Goal: Transaction & Acquisition: Purchase product/service

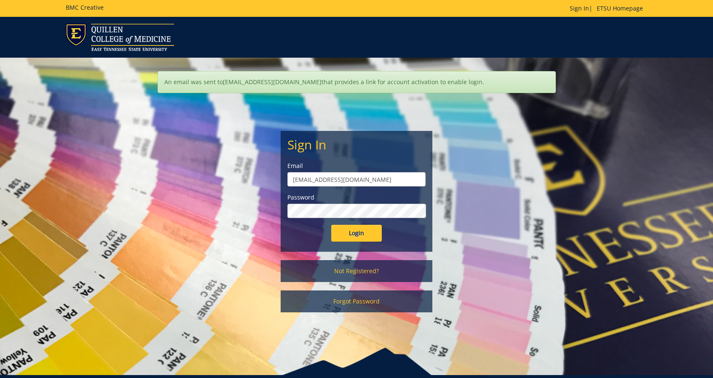
click at [331, 225] on input "Login" at bounding box center [356, 233] width 51 height 17
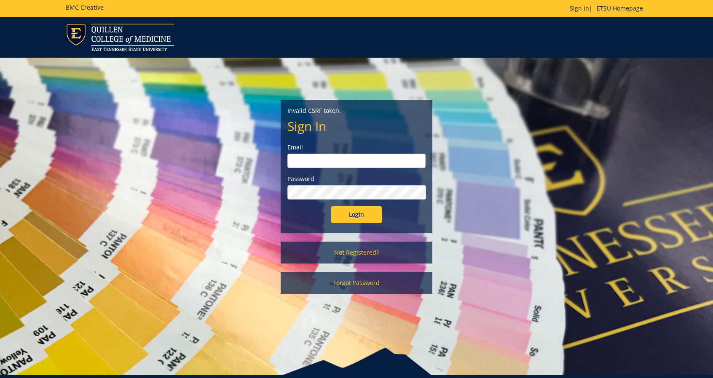
click at [342, 161] on input "email" at bounding box center [356, 161] width 138 height 14
type input "daughertydc1@etsu.edu"
click at [331, 206] on input "Login" at bounding box center [356, 214] width 51 height 17
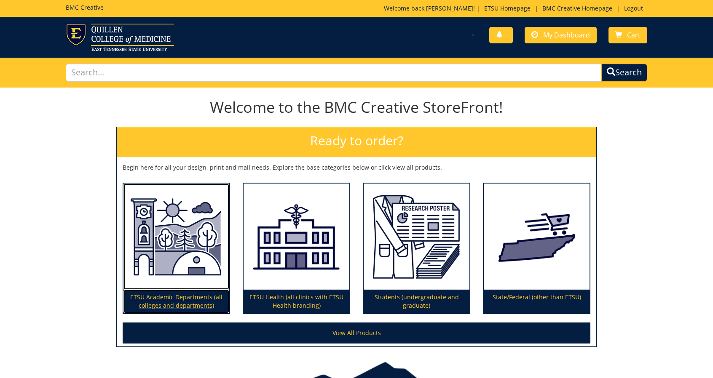
click at [183, 299] on p "ETSU Academic Departments (all colleges and departments)" at bounding box center [176, 302] width 106 height 24
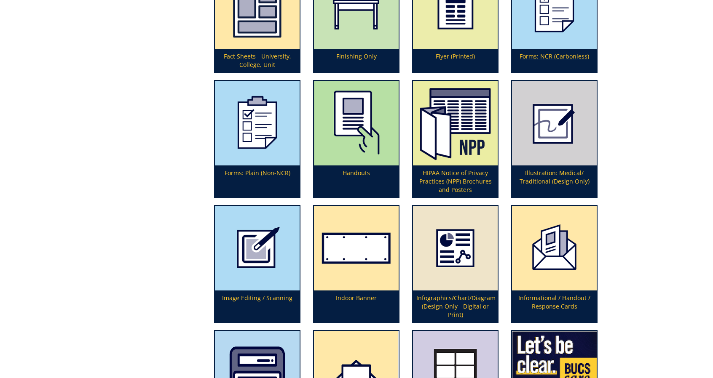
scroll to position [2053, 0]
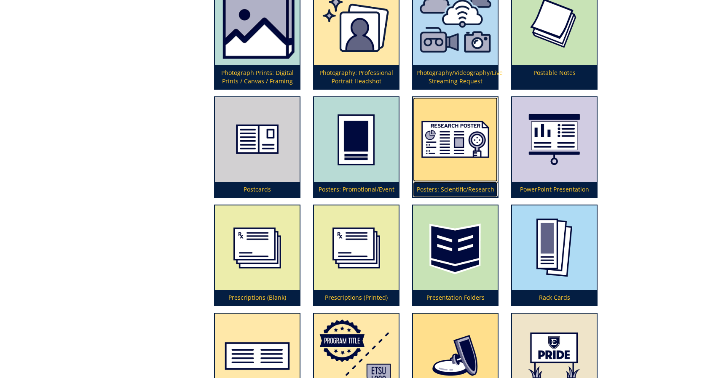
click at [446, 190] on p "Posters: Scientific/Research" at bounding box center [455, 189] width 85 height 15
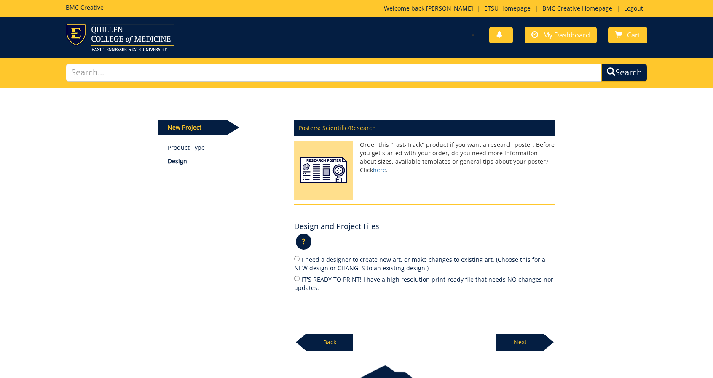
scroll to position [53, 0]
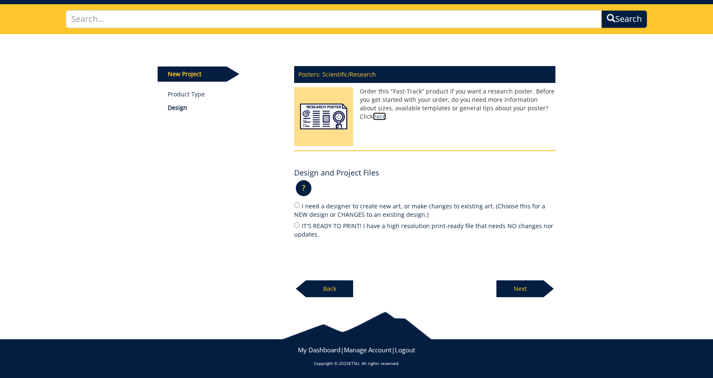
click at [386, 112] on link "here" at bounding box center [379, 116] width 13 height 8
click at [298, 225] on input "IT'S READY TO PRINT! I have a high resolution print-ready file that needs NO ch…" at bounding box center [296, 224] width 5 height 5
radio input "true"
click at [522, 287] on p "Next" at bounding box center [519, 288] width 47 height 17
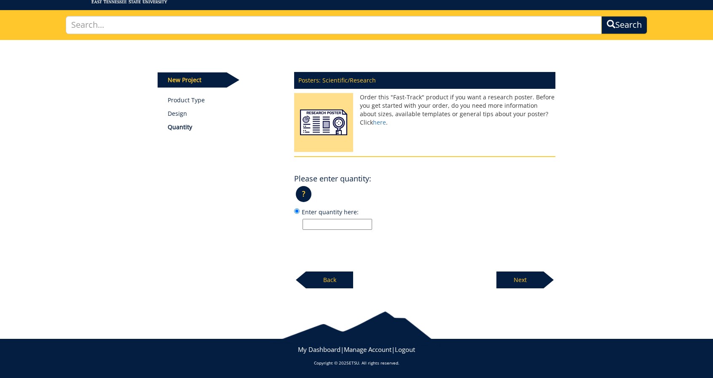
click at [349, 231] on div "Posters: Scientific/Research Order this "Fast-Track" product if you want a rese…" at bounding box center [425, 178] width 274 height 222
click at [354, 228] on input "Enter quantity here:" at bounding box center [336, 224] width 69 height 11
click at [300, 195] on p "?" at bounding box center [304, 194] width 16 height 16
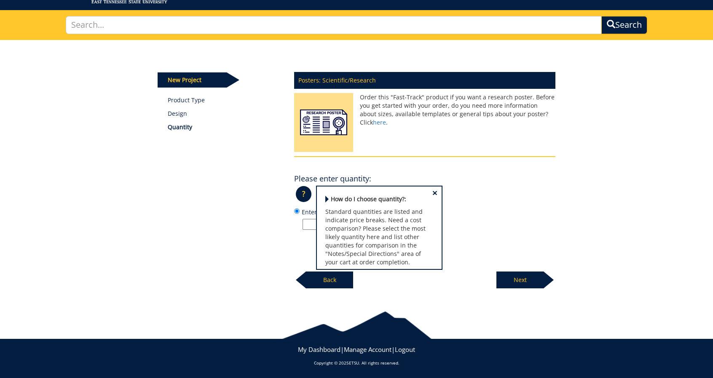
click at [426, 163] on div "Posters: Scientific/Research Order this "Fast-Track" product if you want a rese…" at bounding box center [425, 178] width 274 height 222
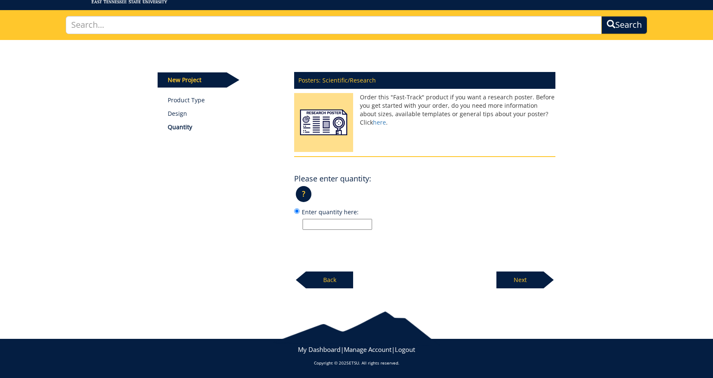
click at [334, 223] on input "Enter quantity here:" at bounding box center [336, 224] width 69 height 11
type input "1"
click at [525, 279] on p "Next" at bounding box center [519, 280] width 47 height 17
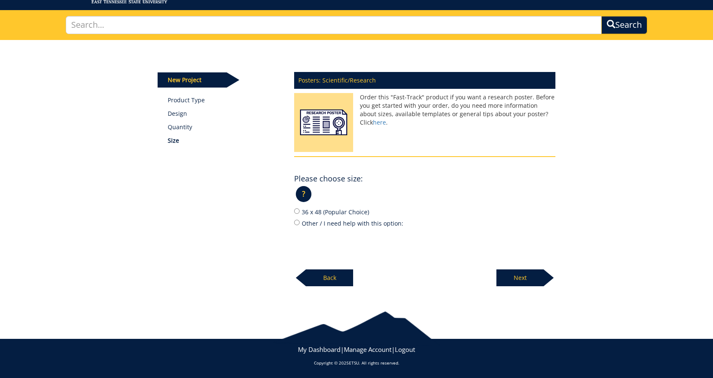
click at [319, 214] on label "36 x 48 (Popular Choice)" at bounding box center [424, 211] width 261 height 9
click at [299, 214] on input "36 x 48 (Popular Choice)" at bounding box center [296, 210] width 5 height 5
radio input "true"
click at [521, 278] on p "Next" at bounding box center [519, 278] width 47 height 17
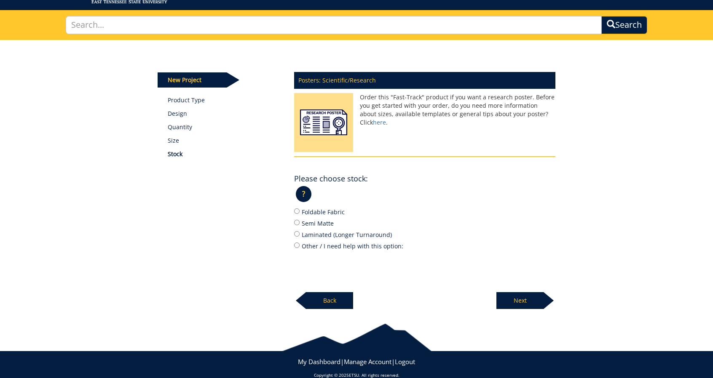
scroll to position [59, 0]
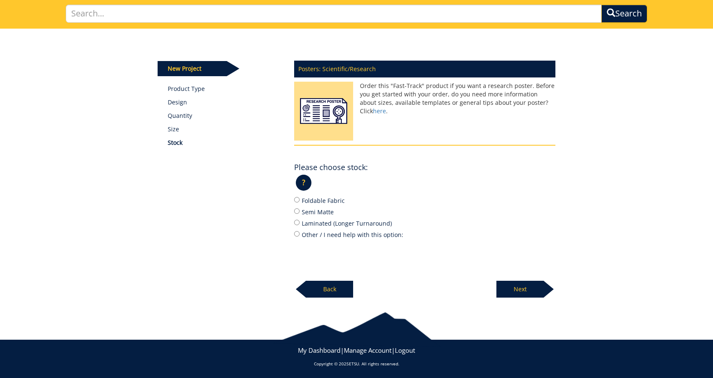
click at [305, 198] on label "Foldable Fabric" at bounding box center [424, 200] width 261 height 9
click at [299, 198] on input "Foldable Fabric" at bounding box center [296, 199] width 5 height 5
radio input "true"
click at [521, 289] on p "Next" at bounding box center [519, 289] width 47 height 17
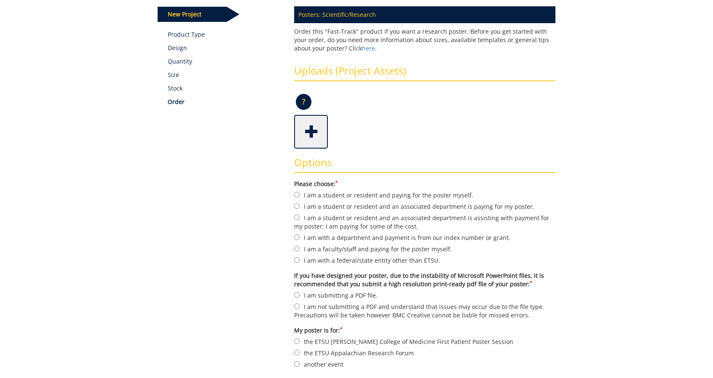
scroll to position [131, 0]
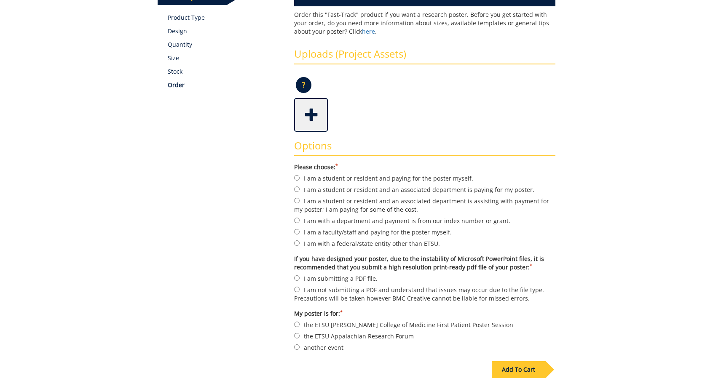
click at [310, 112] on span at bounding box center [312, 113] width 34 height 29
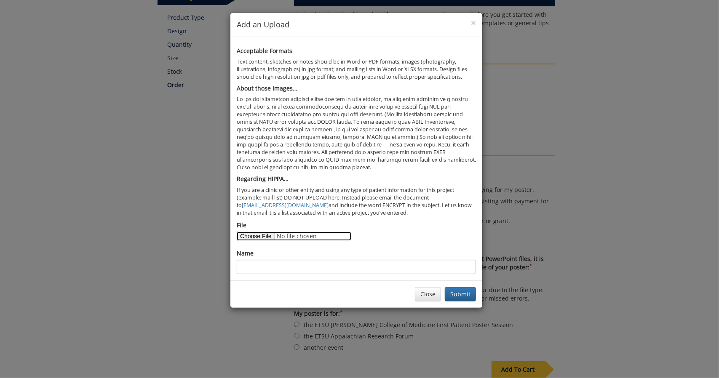
click at [251, 235] on input "File" at bounding box center [294, 236] width 115 height 9
click at [258, 235] on input "File" at bounding box center [294, 236] width 115 height 9
type input "C:\fakepath\ACG_ETSU IV Bevacizumab for refractory GAVE.pdf"
click at [294, 266] on input "Name" at bounding box center [356, 267] width 239 height 14
type input "Daniel Daugherty"
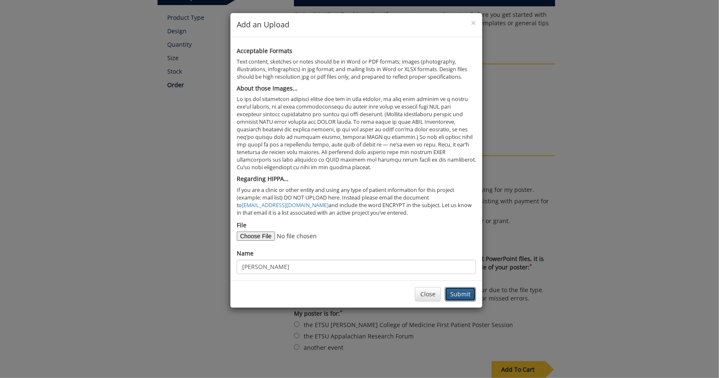
click at [459, 294] on button "Submit" at bounding box center [460, 294] width 31 height 14
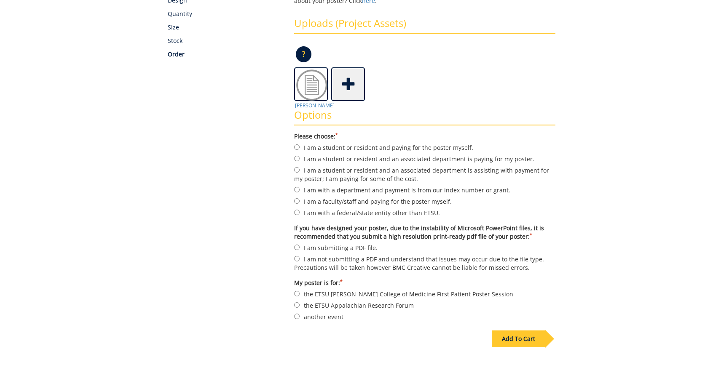
scroll to position [162, 0]
click at [459, 160] on label "I am a student or resident and an associated department is paying for my poster." at bounding box center [424, 158] width 261 height 9
click at [299, 160] on input "I am a student or resident and an associated department is paying for my poster." at bounding box center [296, 157] width 5 height 5
radio input "true"
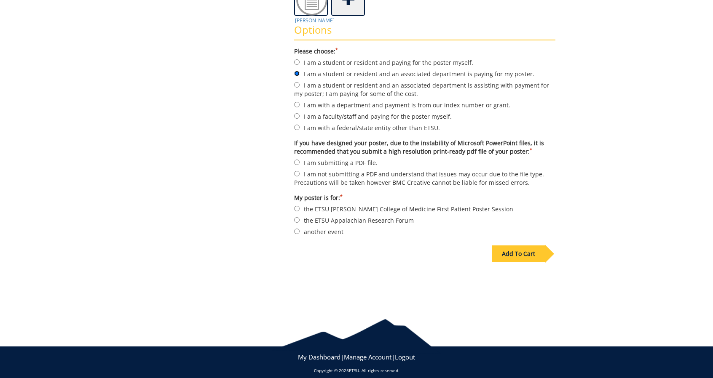
scroll to position [252, 0]
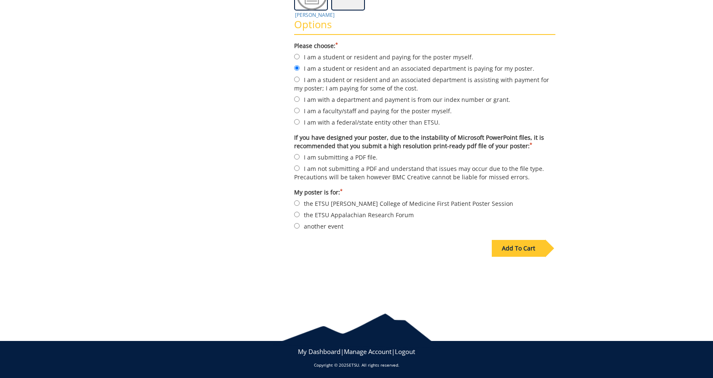
click at [363, 153] on label "I am submitting a PDF file." at bounding box center [424, 156] width 261 height 9
click at [299, 154] on input "I am submitting a PDF file." at bounding box center [296, 156] width 5 height 5
radio input "true"
click at [318, 227] on label "another event" at bounding box center [424, 226] width 261 height 9
click at [299, 227] on input "another event" at bounding box center [296, 225] width 5 height 5
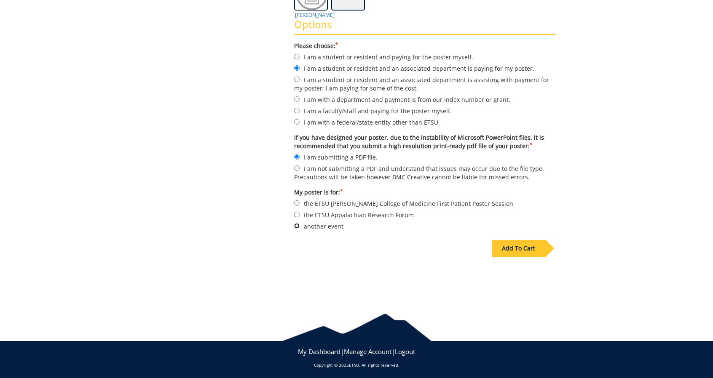
radio input "true"
click at [521, 251] on div "Add To Cart" at bounding box center [517, 248] width 53 height 17
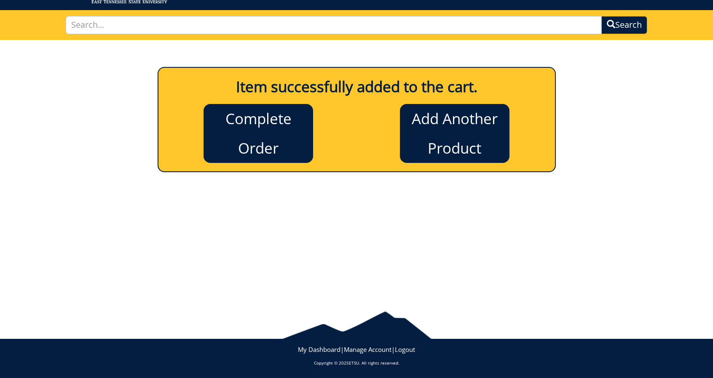
scroll to position [0, 0]
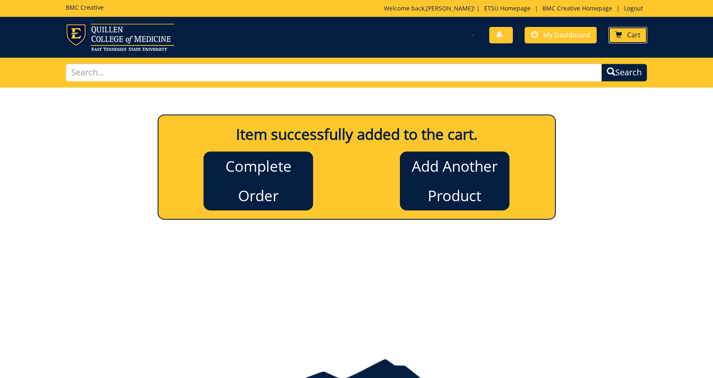
click at [627, 35] on link "Cart" at bounding box center [627, 35] width 39 height 16
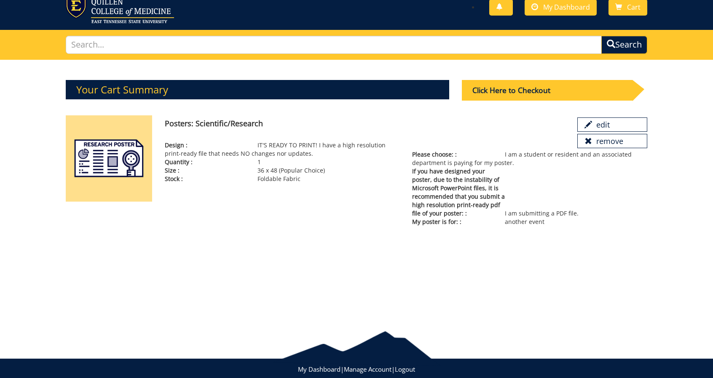
scroll to position [48, 0]
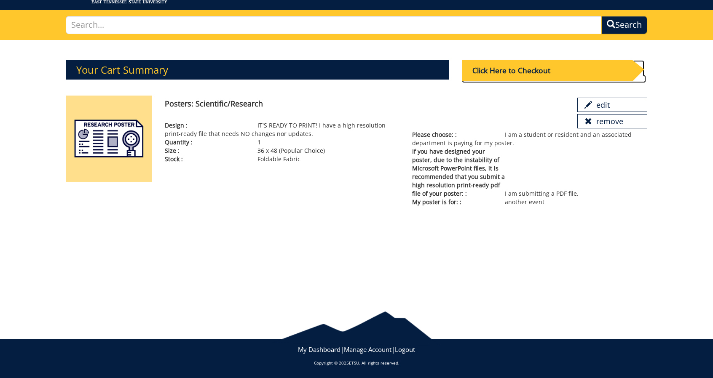
click at [509, 67] on div "Click Here to Checkout" at bounding box center [547, 70] width 171 height 21
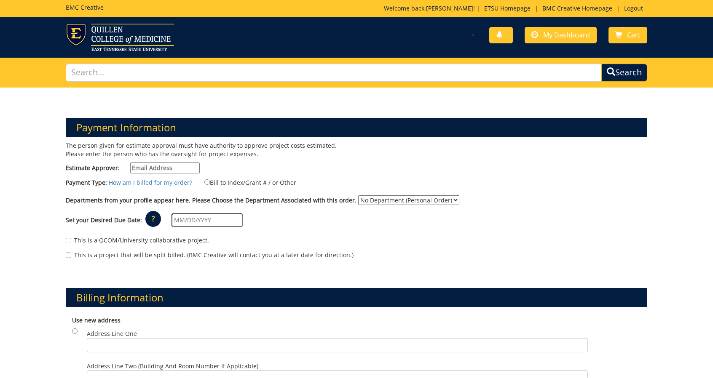
click at [171, 171] on input "Estimate Approver:" at bounding box center [164, 168] width 69 height 11
click at [355, 174] on div "The person given for estimate approval must have authority to approve project c…" at bounding box center [207, 160] width 297 height 36
click at [382, 199] on select "No Department (Personal Order) Internal Medicine" at bounding box center [408, 200] width 101 height 10
select select "247"
click at [358, 195] on select "No Department (Personal Order) Internal Medicine" at bounding box center [408, 200] width 101 height 10
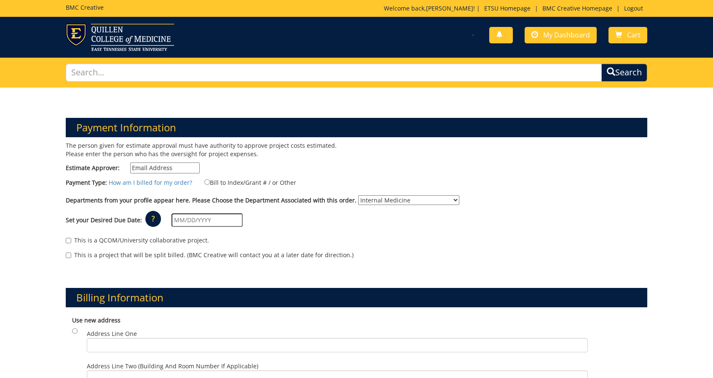
click at [209, 220] on input "text" at bounding box center [206, 220] width 71 height 13
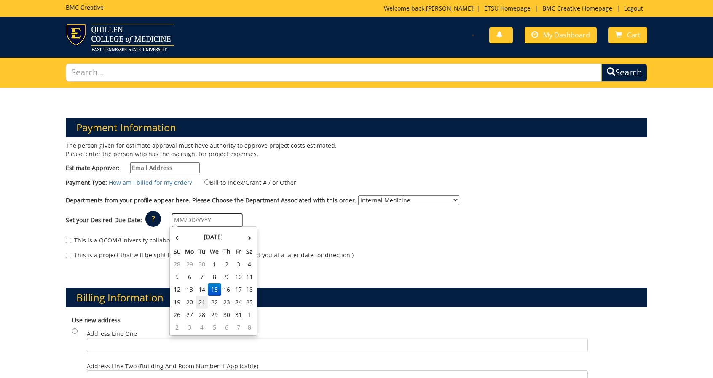
click at [200, 302] on td "21" at bounding box center [202, 302] width 12 height 13
type input "[DATE]"
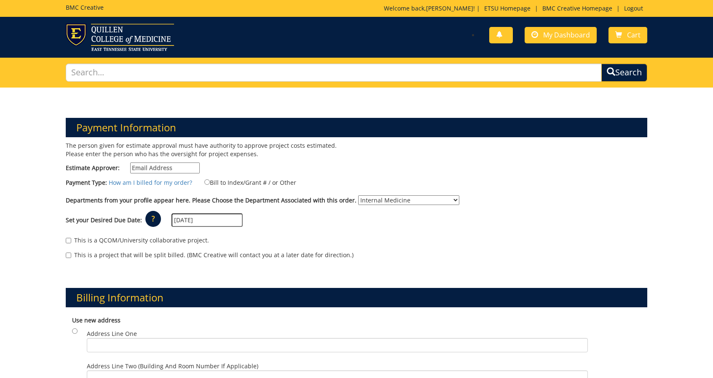
click at [141, 240] on label "This is a QCOM/University collaborative project." at bounding box center [137, 240] width 143 height 8
click at [71, 240] on input "This is a QCOM/University collaborative project." at bounding box center [68, 240] width 5 height 5
checkbox input "true"
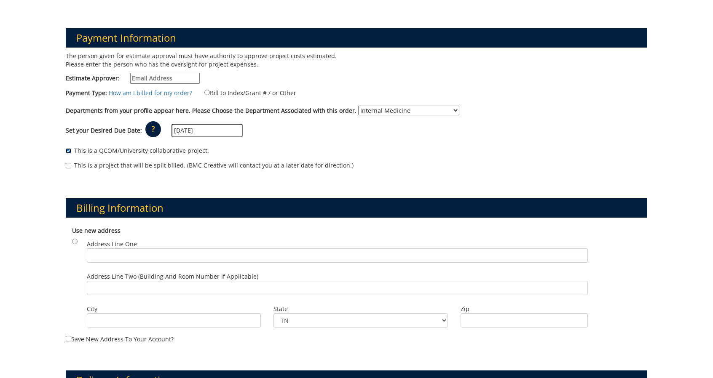
scroll to position [165, 0]
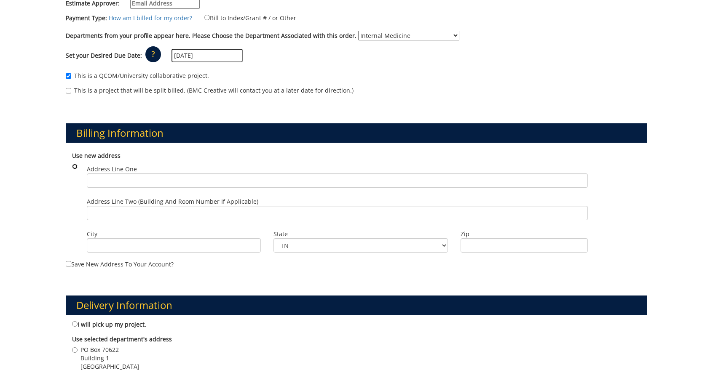
click at [77, 167] on input "radio" at bounding box center [74, 166] width 5 height 5
radio input "true"
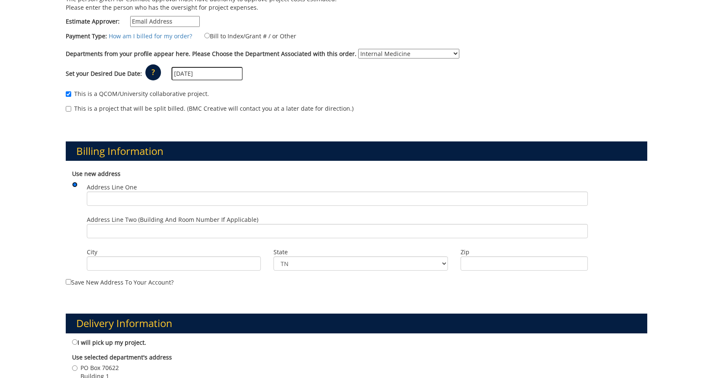
scroll to position [159, 0]
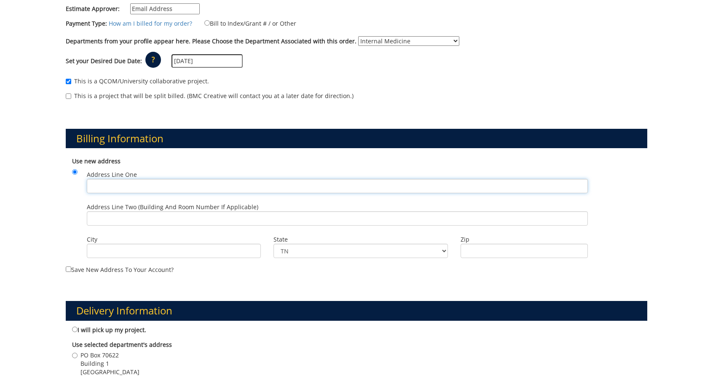
click at [117, 182] on input "Address Line One" at bounding box center [337, 186] width 501 height 14
paste input "ETSU Health, 2nd Floor, 325 N. State of Franklin Road, Johnson City, TN, 37604"
type input "ETSU Health, 2nd Floor, 325 N. State of Franklin Road, Johnson City, TN, 37604"
click at [150, 254] on input "City" at bounding box center [174, 251] width 174 height 14
type input "Johnson City"
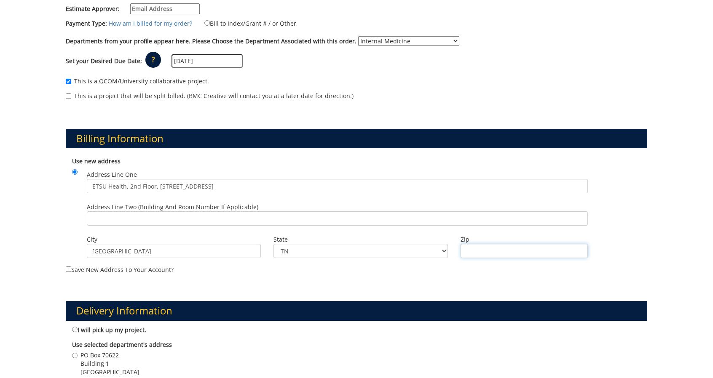
click at [514, 248] on input "Zip" at bounding box center [524, 251] width 128 height 14
type input "37604"
drag, startPoint x: 239, startPoint y: 185, endPoint x: 328, endPoint y: 198, distance: 89.9
click at [328, 198] on div "Address Line One ETSU Health, 2nd Floor, 325 N. State of Franklin Road, Johnson…" at bounding box center [336, 184] width 513 height 32
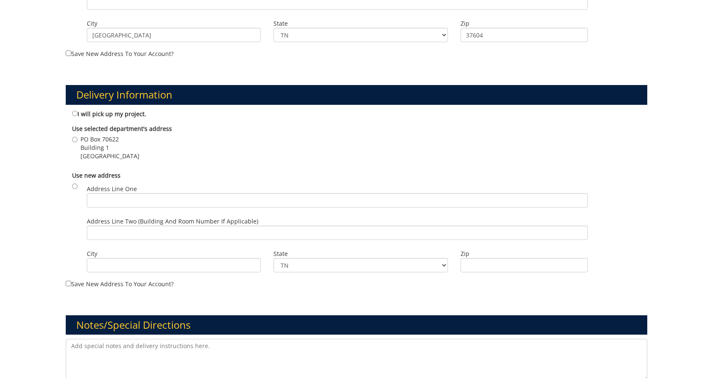
scroll to position [398, 0]
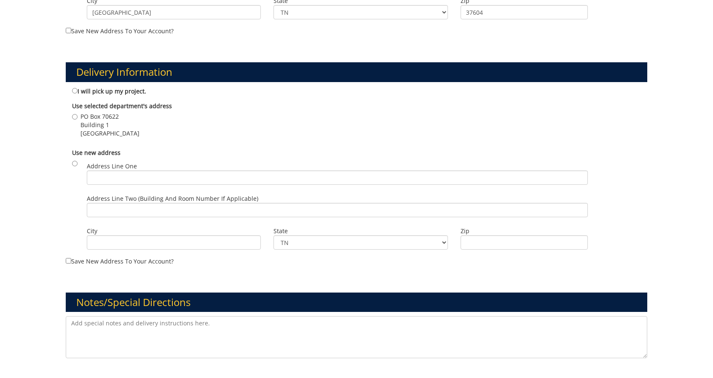
type input "ETSU Health, 2nd Floor, 325 N. State of Franklin Road"
click at [76, 163] on input "radio" at bounding box center [74, 163] width 5 height 5
radio input "true"
click at [72, 116] on input "PO Box 70622 Building 1 Johnson City , TN 37614" at bounding box center [74, 116] width 5 height 5
radio input "true"
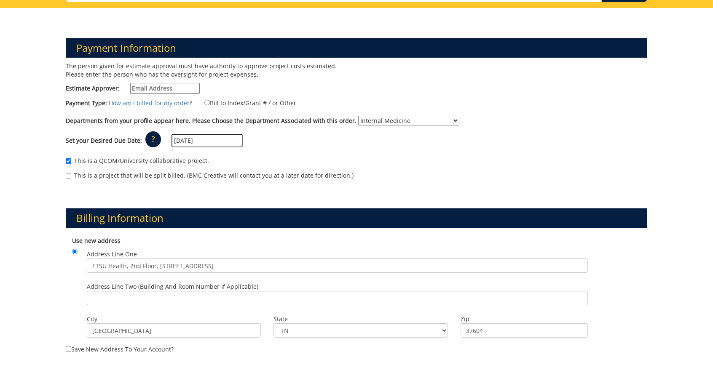
scroll to position [51, 0]
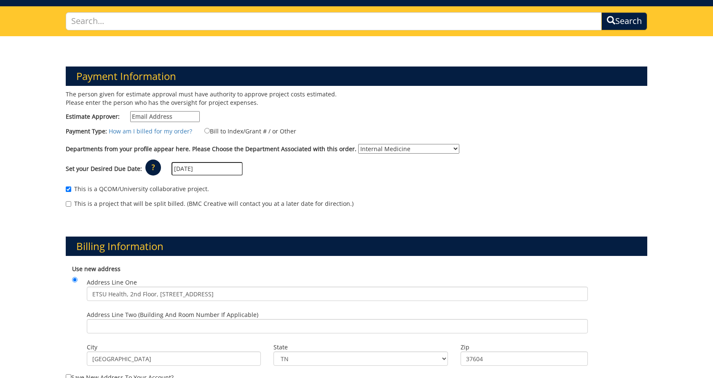
click at [180, 114] on input "Estimate Approver:" at bounding box center [164, 116] width 69 height 11
click at [372, 100] on div "The person given for estimate approval must have authority to approve project c…" at bounding box center [356, 153] width 594 height 126
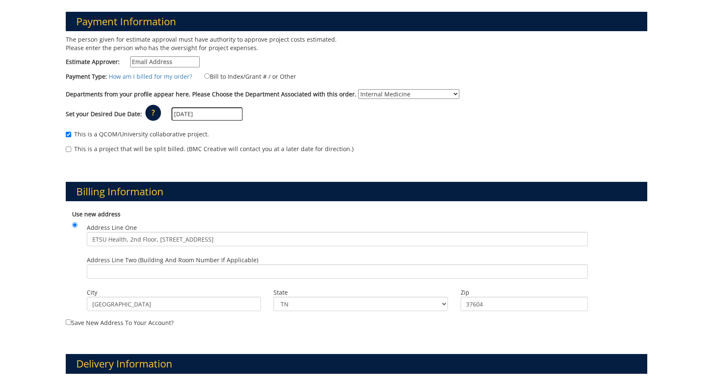
scroll to position [162, 0]
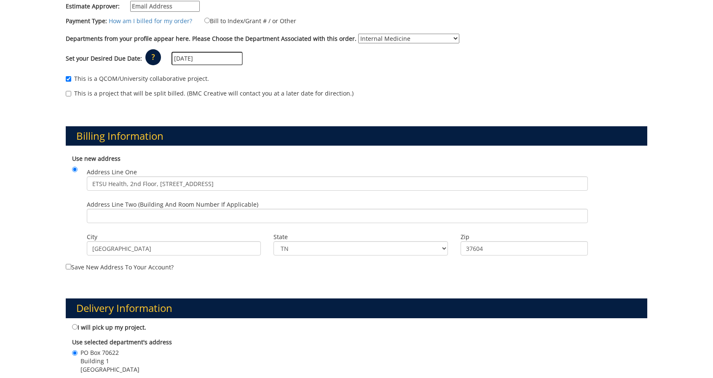
click at [372, 100] on div "This is a project that will be split billed. (BMC Creative will contact you at …" at bounding box center [356, 95] width 581 height 13
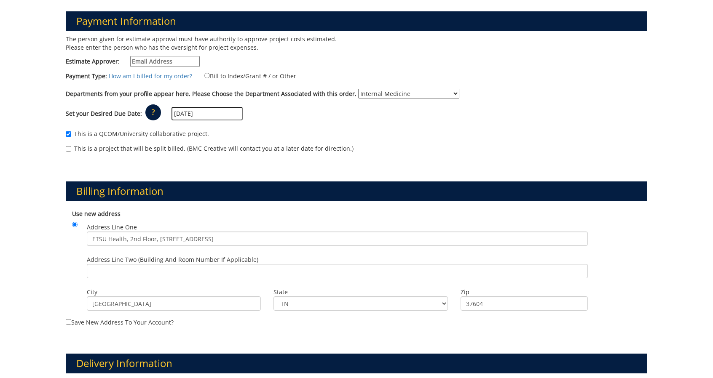
scroll to position [106, 0]
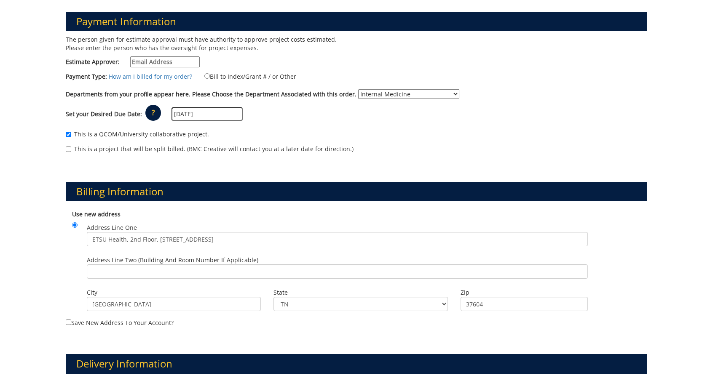
click at [147, 62] on input "Estimate Approver:" at bounding box center [164, 61] width 69 height 11
click at [293, 52] on div "The person given for estimate approval must have authority to approve project c…" at bounding box center [207, 53] width 297 height 36
click at [204, 77] on input "Bill to Index/Grant # / or Other" at bounding box center [206, 75] width 5 height 5
radio input "true"
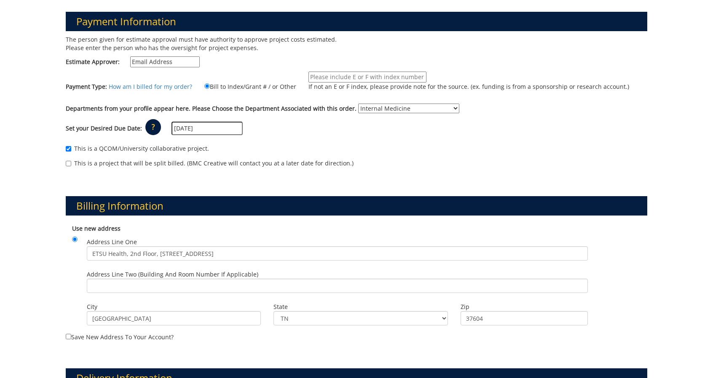
click at [365, 77] on input "If not an E or F index, please provide note for the source. (ex. funding is fro…" at bounding box center [367, 77] width 118 height 11
type input "E34330"
click at [138, 57] on input "Estimate Approver:" at bounding box center [164, 61] width 69 height 11
click at [177, 61] on input "Estimate Approver:" at bounding box center [164, 61] width 69 height 11
paste input "WISLEY@mail.etsu.edu"
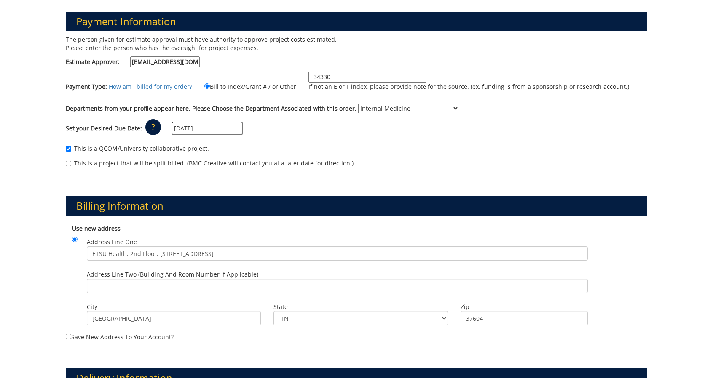
type input "WISLEY@mail.etsu.edu"
click at [295, 57] on div "The person given for estimate approval must have authority to approve project c…" at bounding box center [207, 53] width 297 height 36
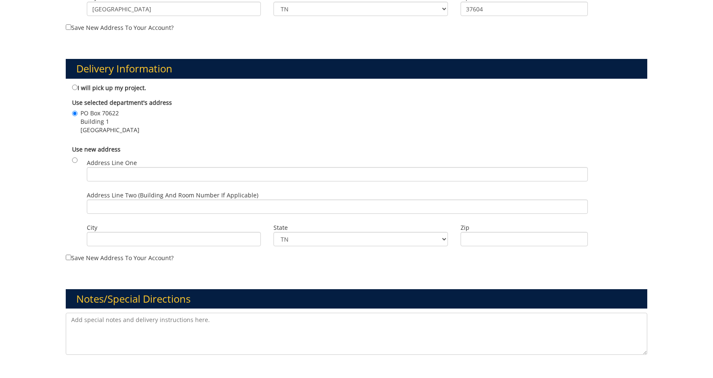
scroll to position [563, 0]
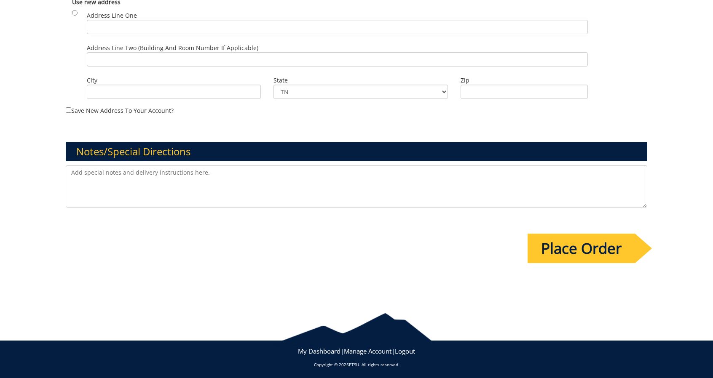
click at [574, 250] on input "Place Order" at bounding box center [580, 248] width 107 height 29
